Goal: Information Seeking & Learning: Learn about a topic

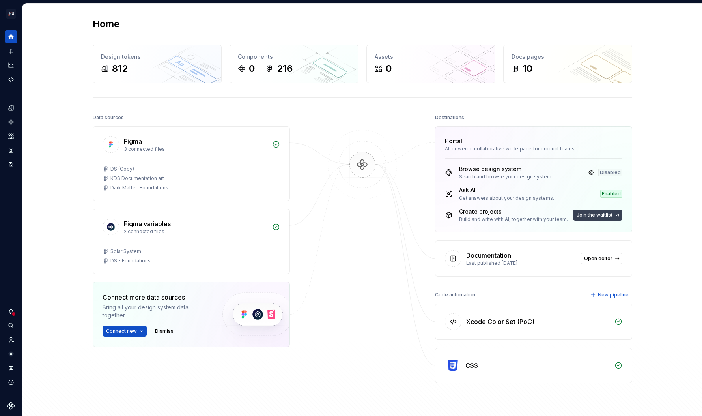
click at [589, 218] on span "Join the waitlist" at bounding box center [595, 215] width 36 height 6
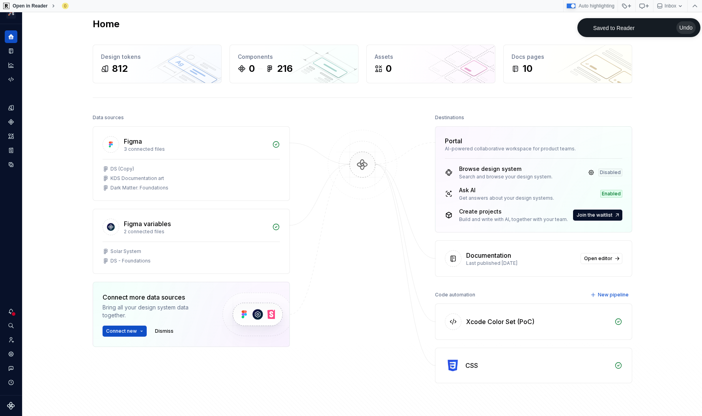
click at [392, 261] on div at bounding box center [362, 249] width 79 height 274
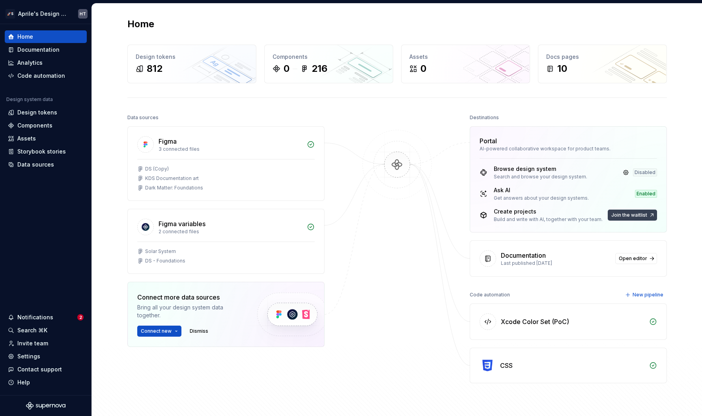
click at [632, 215] on span "Join the waitlist" at bounding box center [629, 215] width 36 height 6
